Goal: Contribute content: Contribute content

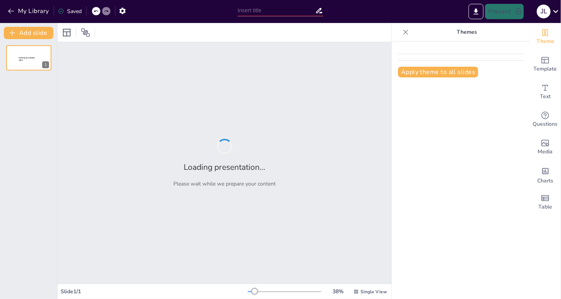
type input "Teatro y Foro Cultural [PERSON_NAME]: Proyecto Arquitectónico"
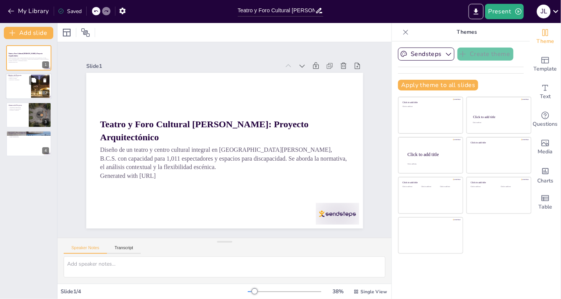
click at [25, 86] on div at bounding box center [29, 87] width 46 height 26
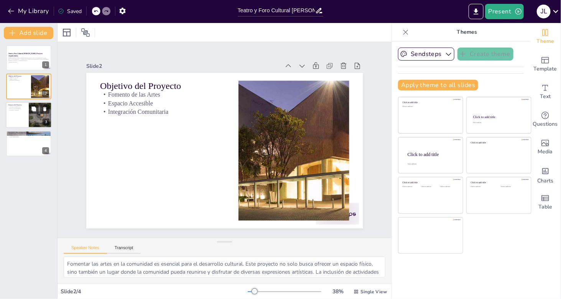
click at [22, 118] on div at bounding box center [29, 115] width 46 height 26
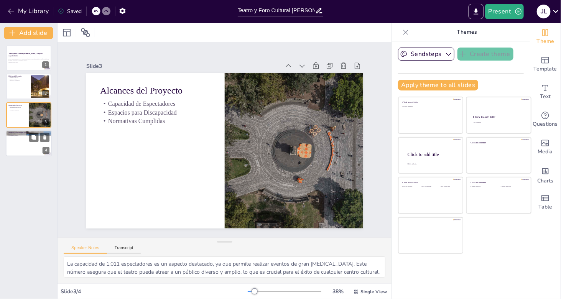
click at [19, 140] on div at bounding box center [29, 143] width 46 height 26
type textarea "El análisis contextual es fundamental para el diseño arquitectónico, ya que per…"
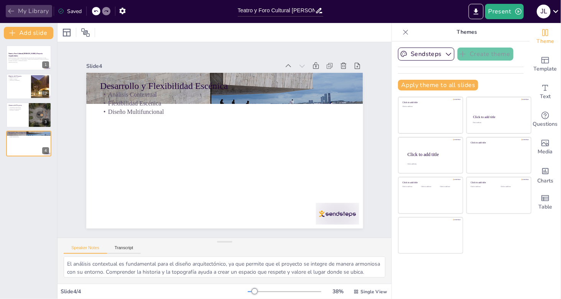
click at [23, 10] on button "My Library" at bounding box center [29, 11] width 46 height 12
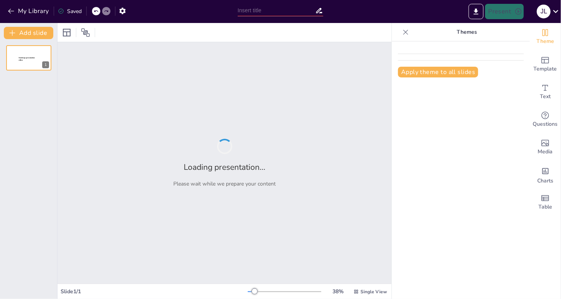
type input "Teatro y Foro Cultural [PERSON_NAME]"
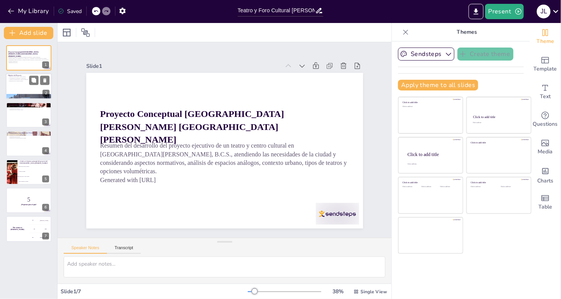
checkbox input "true"
click at [23, 89] on div at bounding box center [29, 87] width 46 height 26
type textarea "El objetivo del proyecto es establecer un teatro y un centro cultural que respo…"
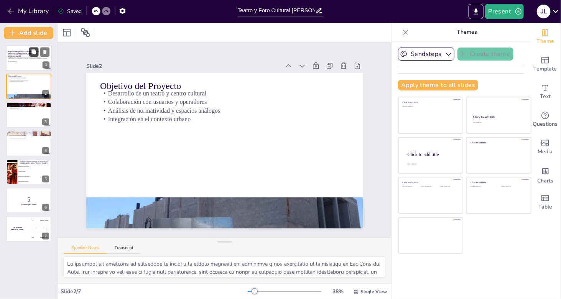
checkbox input "true"
click at [43, 52] on icon at bounding box center [44, 51] width 5 height 5
type textarea "Analizar ejemplos de teatros exitosos permite aprender de sus aciertos y errore…"
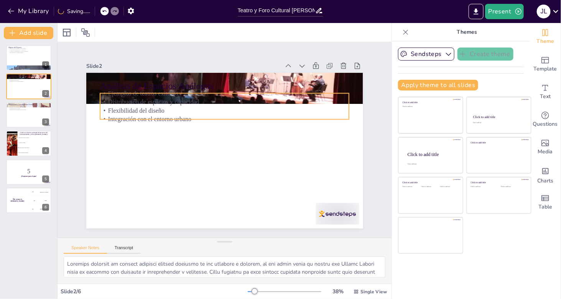
checkbox input "true"
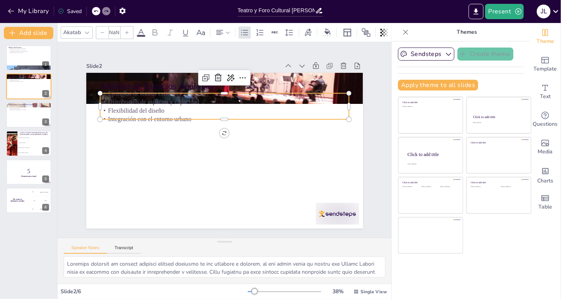
type input "32"
click at [149, 109] on p "Flexibilidad del diseño" at bounding box center [234, 111] width 240 height 85
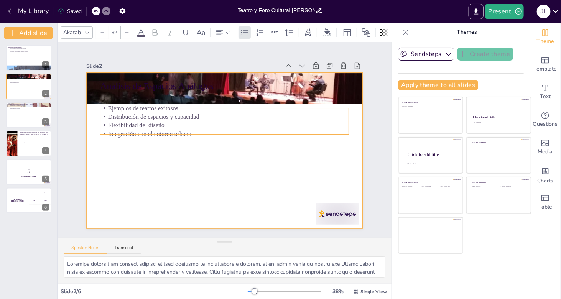
click at [190, 156] on div at bounding box center [224, 151] width 277 height 156
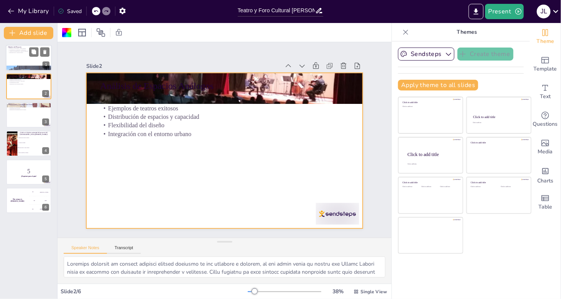
checkbox input "true"
click at [18, 56] on div at bounding box center [29, 58] width 46 height 26
type textarea "El objetivo del proyecto es establecer un teatro y un centro cultural que respo…"
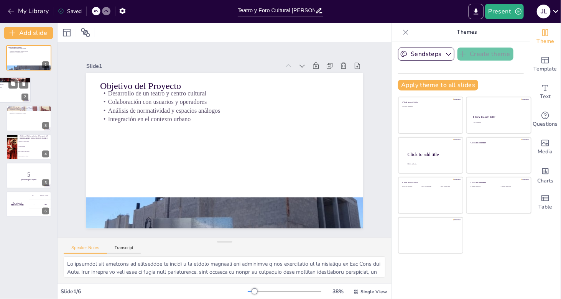
checkbox input "true"
drag, startPoint x: 46, startPoint y: 80, endPoint x: 32, endPoint y: 81, distance: 14.2
click at [32, 81] on div "Análisis de Espacios Análogos Ejemplos de teatros exitosos Distribución de espa…" at bounding box center [16, 89] width 46 height 26
type textarea "Analizar ejemplos de teatros exitosos permite aprender de sus aciertos y errore…"
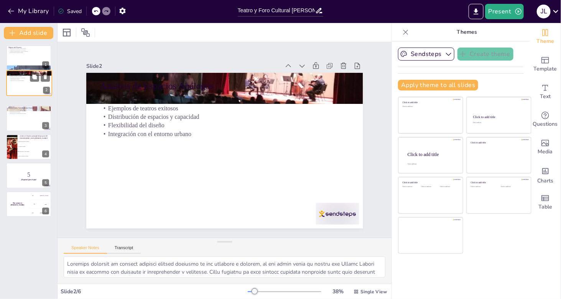
checkbox input "true"
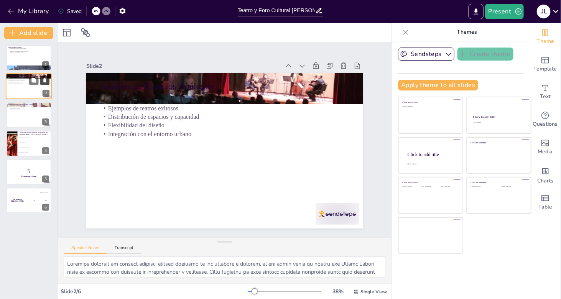
click at [45, 78] on icon at bounding box center [44, 80] width 5 height 5
type textarea "Cumplir con las normativas locales es esencial para la aprobación del proyecto …"
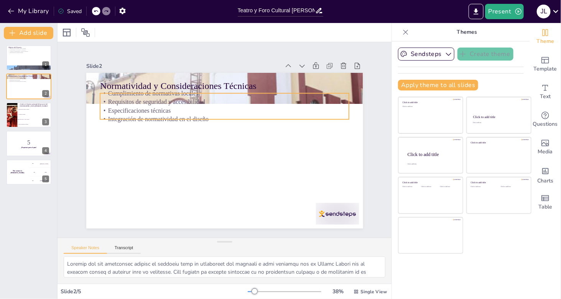
click at [184, 113] on p "Integración de normatividad en el diseño" at bounding box center [231, 120] width 240 height 85
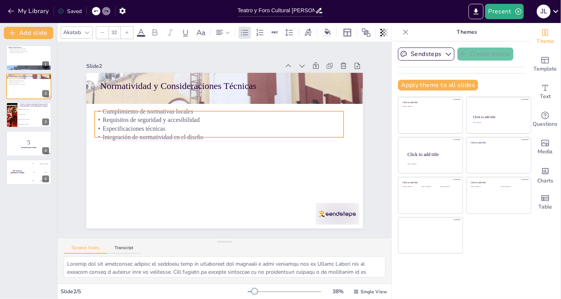
drag, startPoint x: 196, startPoint y: 113, endPoint x: 190, endPoint y: 131, distance: 18.8
click at [190, 131] on p "Integración de normatividad en el diseño" at bounding box center [220, 135] width 240 height 85
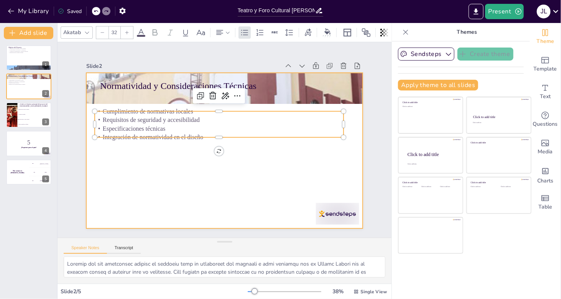
checkbox input "true"
click at [170, 172] on div at bounding box center [221, 150] width 311 height 234
checkbox input "true"
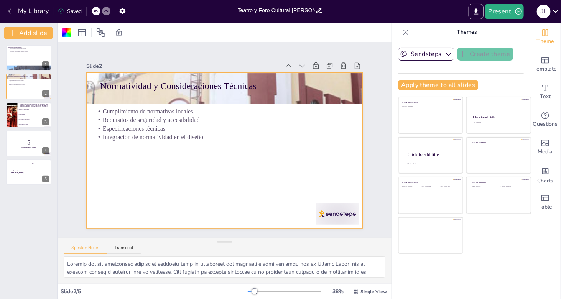
checkbox input "true"
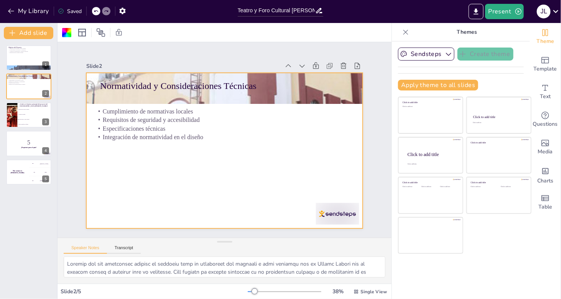
checkbox input "true"
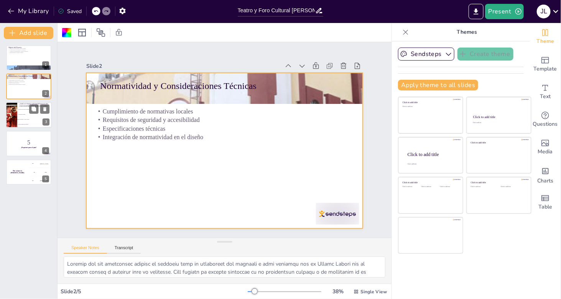
checkbox input "true"
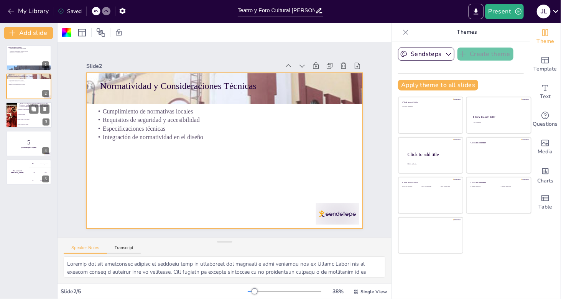
checkbox input "true"
click at [20, 110] on li "Desarrollar un centro comercial" at bounding box center [34, 109] width 35 height 5
type textarea "La respuesta correcta es "Crear un teatro y centro cultural", como se menciona …"
checkbox input "true"
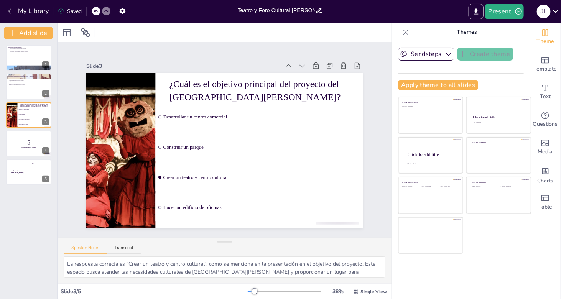
checkbox input "true"
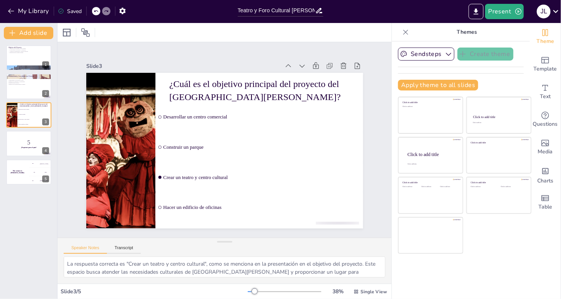
checkbox input "true"
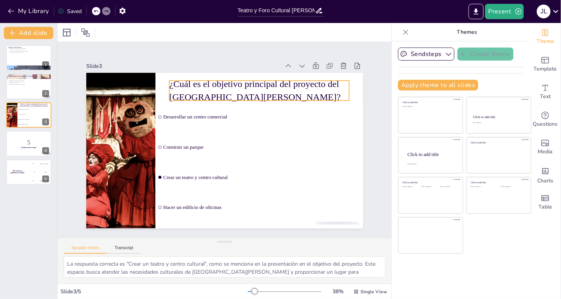
checkbox input "true"
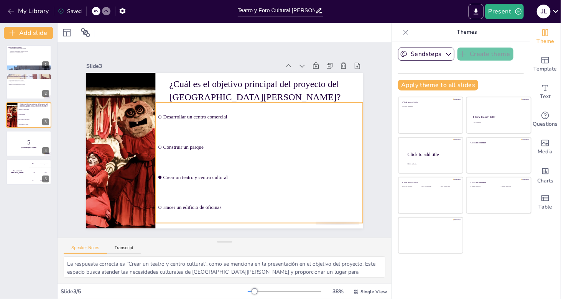
checkbox input "true"
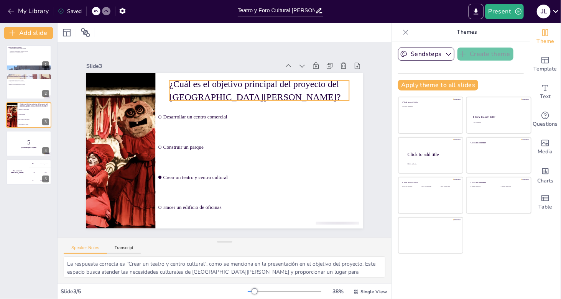
checkbox input "true"
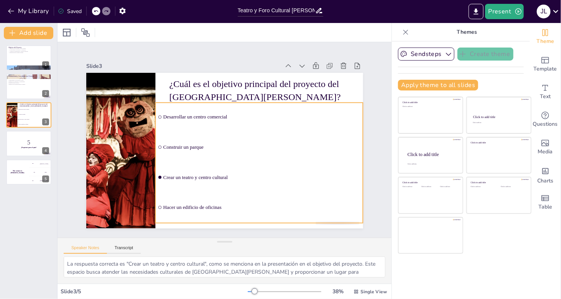
checkbox input "true"
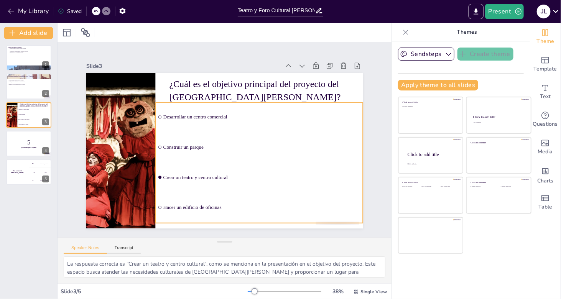
checkbox input "true"
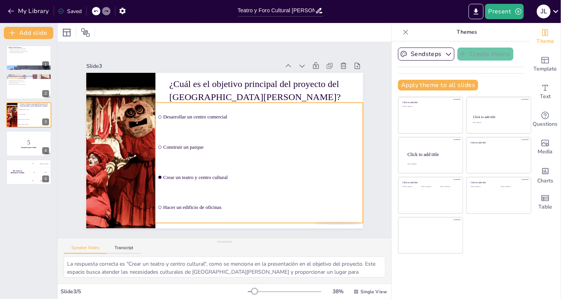
checkbox input "true"
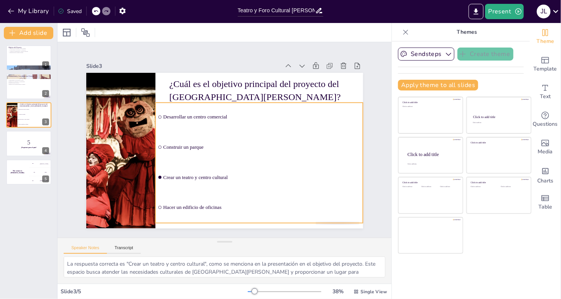
checkbox input "true"
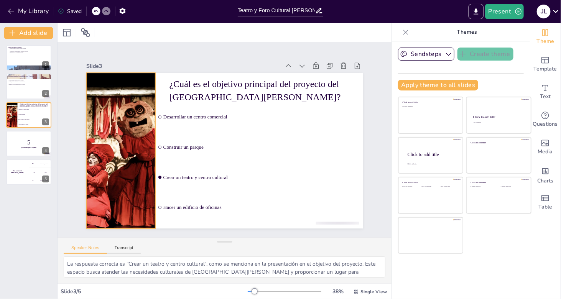
checkbox input "true"
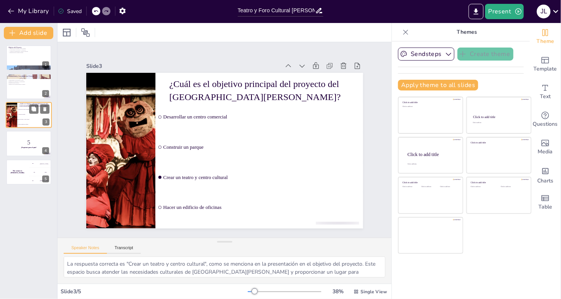
checkbox input "true"
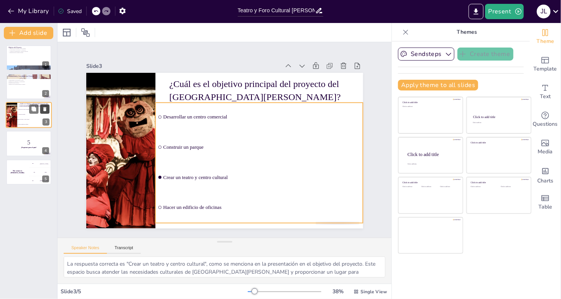
checkbox input "true"
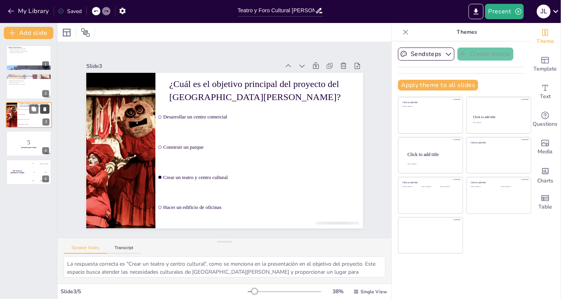
click at [44, 105] on button at bounding box center [44, 108] width 9 height 9
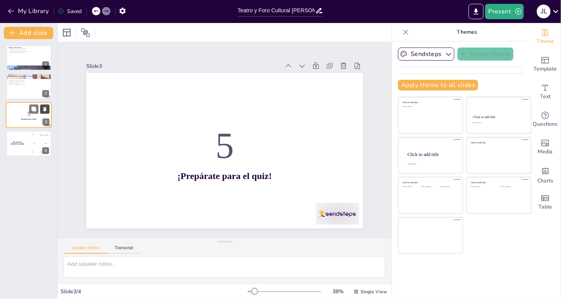
click at [46, 109] on icon at bounding box center [44, 109] width 3 height 4
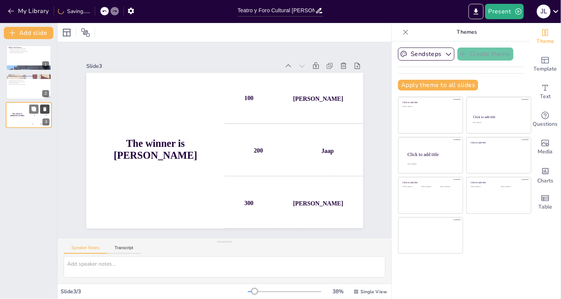
click at [48, 107] on button at bounding box center [44, 108] width 9 height 9
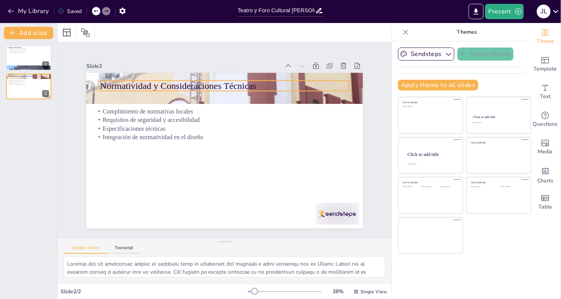
click at [140, 85] on p "Normatividad y Consideraciones Técnicas" at bounding box center [251, 93] width 222 height 136
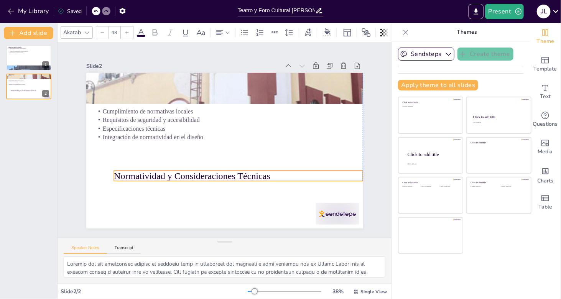
drag, startPoint x: 249, startPoint y: 84, endPoint x: 263, endPoint y: 175, distance: 91.9
click at [263, 174] on p "Normatividad y Consideraciones Técnicas" at bounding box center [200, 170] width 136 height 222
click at [258, 174] on p "Normatividad y Consideraciones Técnicas" at bounding box center [226, 178] width 241 height 89
click at [258, 174] on p "Normatividad y Consideraciones Técnicas" at bounding box center [238, 176] width 249 height 13
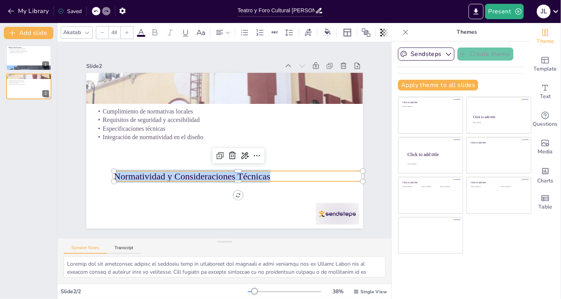
drag, startPoint x: 265, startPoint y: 175, endPoint x: 61, endPoint y: 169, distance: 204.5
click at [61, 169] on div "Slide 1 Objetivo del Proyecto Desarrollo de un teatro y centro cultural Colabor…" at bounding box center [225, 140] width 350 height 240
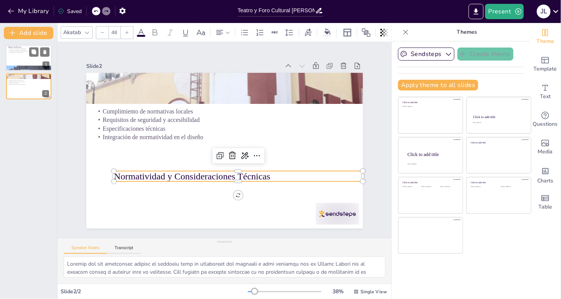
click at [21, 56] on div at bounding box center [29, 58] width 46 height 26
type textarea "El objetivo del proyecto es establecer un teatro y un centro cultural que respo…"
